Goal: Ask a question

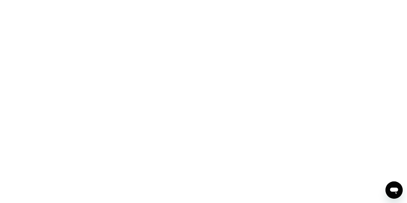
click at [394, 191] on icon "打开消息传送窗口" at bounding box center [394, 190] width 8 height 6
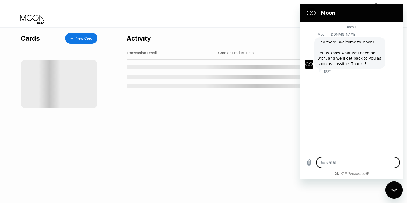
click at [345, 165] on textarea at bounding box center [358, 162] width 83 height 11
type textarea "x"
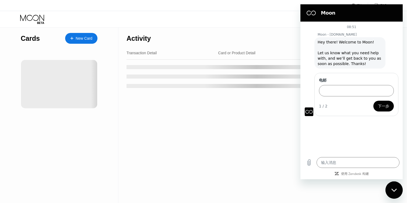
click at [261, 109] on div "Activity Export Transaction Detail Card or Product Detail Date & Time Amount" at bounding box center [257, 114] width 277 height 175
click at [253, 105] on div "Activity Export Transaction Detail Card or Product Detail Date & Time Amount" at bounding box center [257, 114] width 277 height 175
click at [84, 40] on div "New Card" at bounding box center [84, 38] width 17 height 5
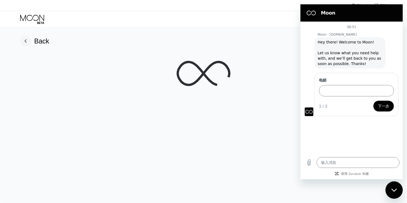
click at [258, 50] on div at bounding box center [203, 73] width 391 height 54
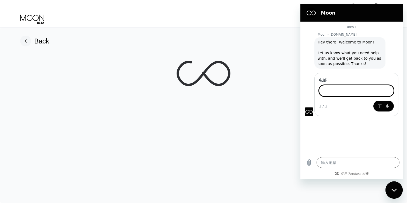
click at [342, 88] on input "电邮" at bounding box center [356, 90] width 75 height 11
type input "[EMAIL_ADDRESS][DOMAIN_NAME]"
click at [328, 162] on textarea at bounding box center [358, 162] width 83 height 11
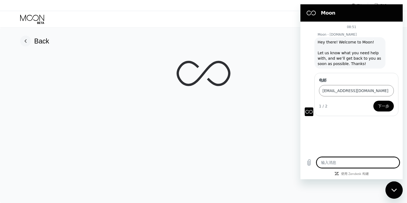
type textarea "m"
type textarea "x"
type textarea "m y"
type textarea "x"
type textarea "没有"
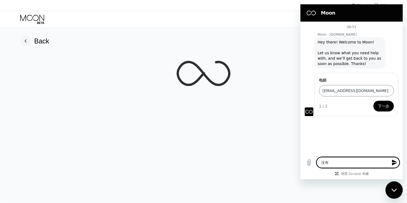
type textarea "x"
type textarea "没"
type textarea "x"
type textarea "m"
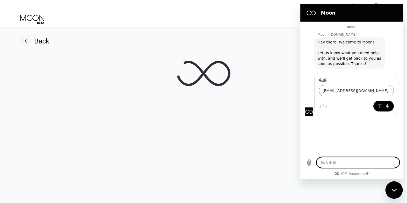
type textarea "x"
type textarea "my"
type textarea "x"
type textarea "my"
type textarea "x"
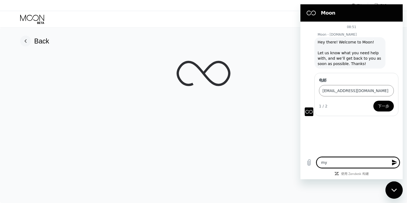
type textarea "my a"
type textarea "x"
type textarea "my ac"
type textarea "x"
type textarea "my acc"
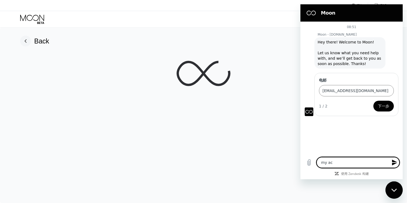
type textarea "x"
type textarea "my acco"
type textarea "x"
type textarea "my accou"
type textarea "x"
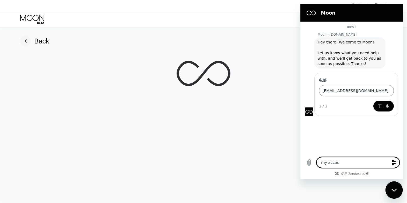
type textarea "my accoun"
type textarea "x"
type textarea "my account"
type textarea "x"
type textarea "my account"
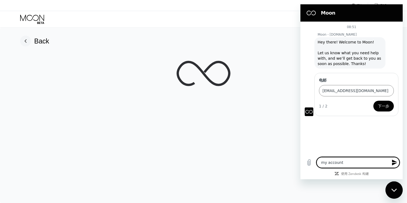
type textarea "x"
type textarea "my account i"
type textarea "x"
type textarea "my account is"
type textarea "x"
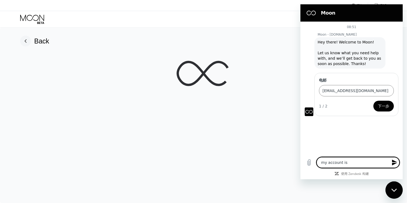
type textarea "my account is"
type textarea "x"
type textarea "my account is d"
type textarea "x"
type textarea "my account is de"
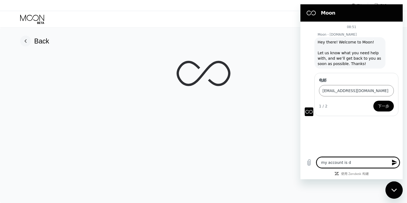
type textarea "x"
type textarea "my account is deb"
type textarea "x"
type textarea "my account is de"
type textarea "x"
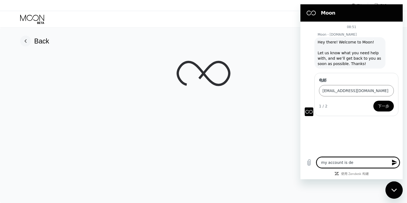
type textarea "my account is den"
type textarea "x"
type textarea "my account is deny"
type textarea "x"
type textarea "my account is [PERSON_NAME]"
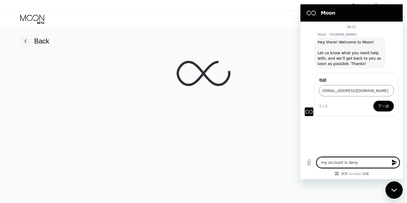
type textarea "x"
type textarea "my account is [PERSON_NAME]"
type textarea "x"
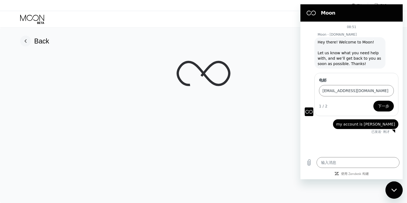
click at [249, 92] on div at bounding box center [203, 73] width 391 height 54
click at [260, 73] on div at bounding box center [203, 73] width 391 height 54
click at [393, 192] on div "关闭消息传送窗口" at bounding box center [394, 190] width 16 height 16
type textarea "x"
